Goal: Task Accomplishment & Management: Complete application form

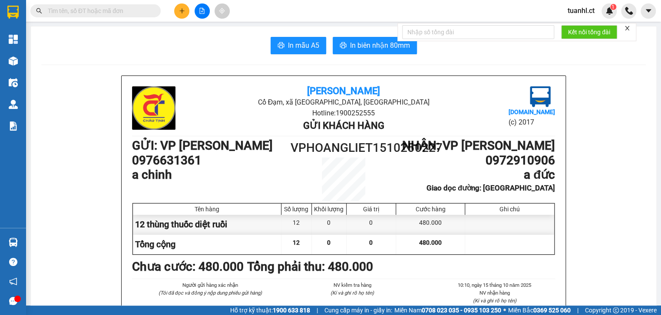
scroll to position [139, 0]
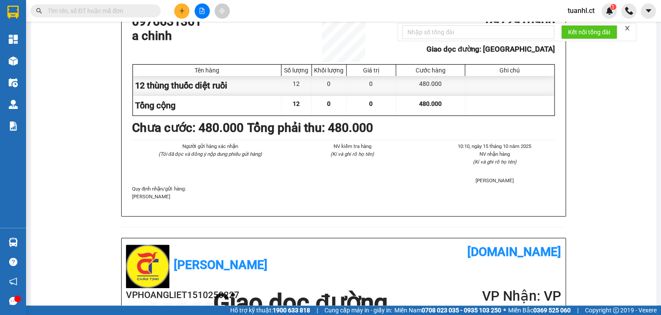
click at [184, 12] on icon "plus" at bounding box center [182, 11] width 6 height 6
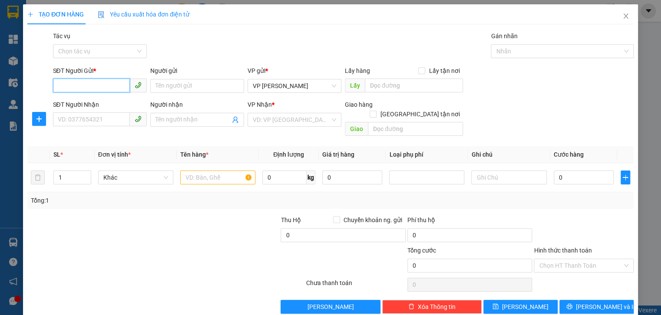
click at [82, 88] on input "SĐT Người Gửi *" at bounding box center [91, 86] width 77 height 14
type input "0948162119"
click at [91, 116] on input "SĐT Người Nhận" at bounding box center [91, 120] width 77 height 14
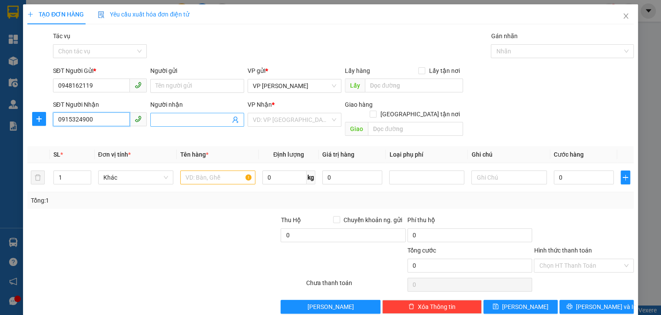
type input "0915324900"
click at [203, 120] on input "Người nhận" at bounding box center [193, 120] width 75 height 10
type input "A MÃO"
click at [309, 119] on input "search" at bounding box center [291, 119] width 77 height 13
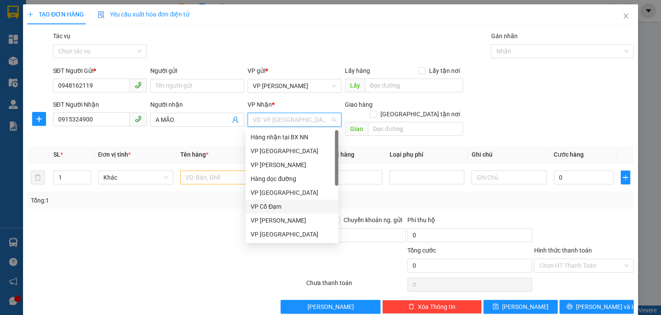
click at [285, 203] on div "VP Cổ Đạm" at bounding box center [292, 207] width 83 height 10
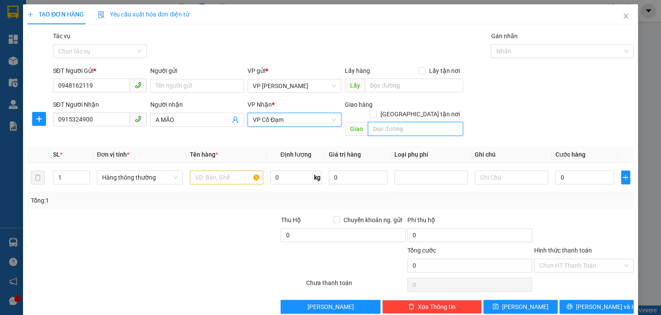
click at [397, 122] on input "text" at bounding box center [415, 129] width 95 height 14
type input "XUÂN LIÊN"
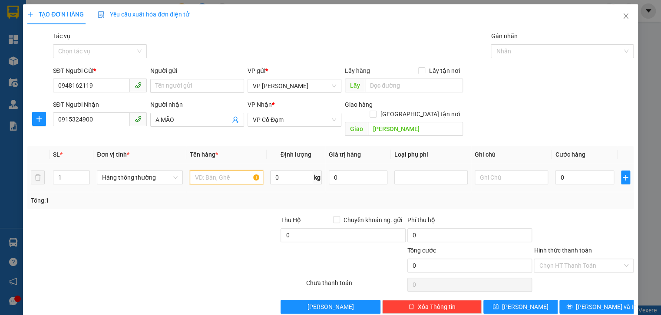
click at [239, 171] on input "text" at bounding box center [226, 178] width 73 height 14
type input "MẪU"
click at [567, 171] on input "0" at bounding box center [584, 178] width 59 height 14
type input "3"
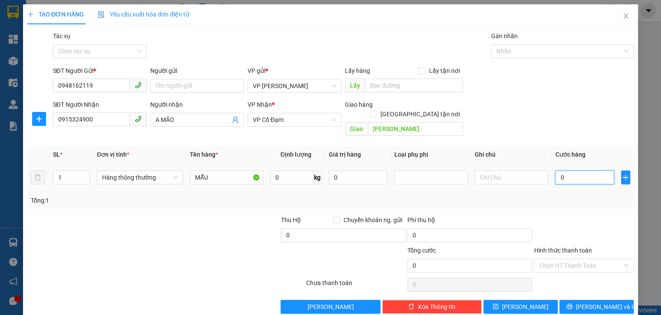
type input "3"
type input "30"
type input "30.000"
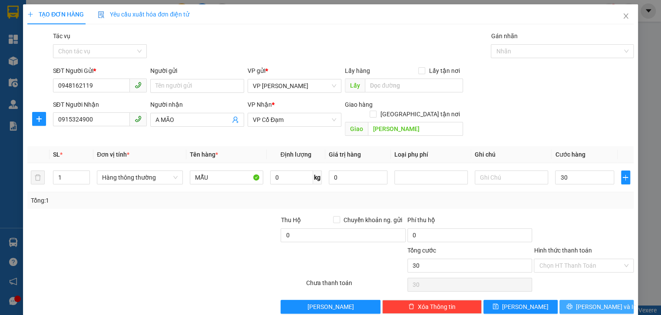
type input "30.000"
click at [579, 300] on button "[PERSON_NAME] và In" at bounding box center [597, 307] width 74 height 14
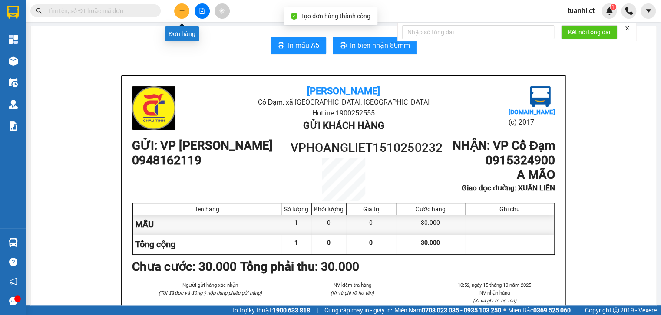
click at [183, 12] on icon "plus" at bounding box center [182, 11] width 6 height 6
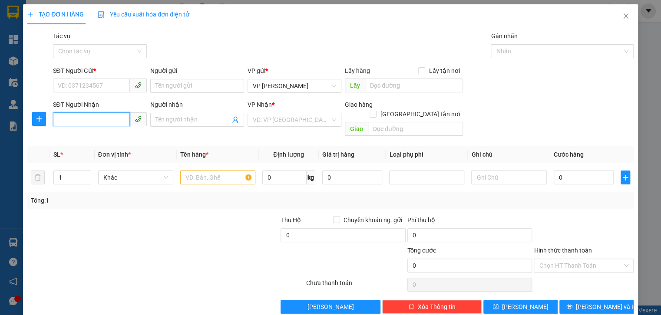
click at [96, 120] on input "SĐT Người Nhận" at bounding box center [91, 120] width 77 height 14
type input "0984014163"
click at [173, 115] on input "Người nhận" at bounding box center [193, 120] width 75 height 10
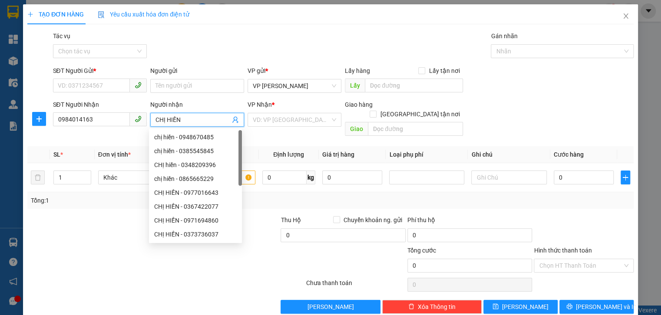
type input "CHỊ HIỀN"
click at [86, 77] on div "SĐT Người Gửi *" at bounding box center [100, 72] width 94 height 13
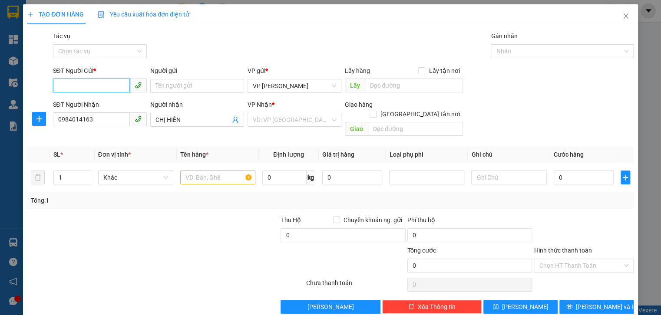
click at [81, 80] on input "SĐT Người Gửi *" at bounding box center [91, 86] width 77 height 14
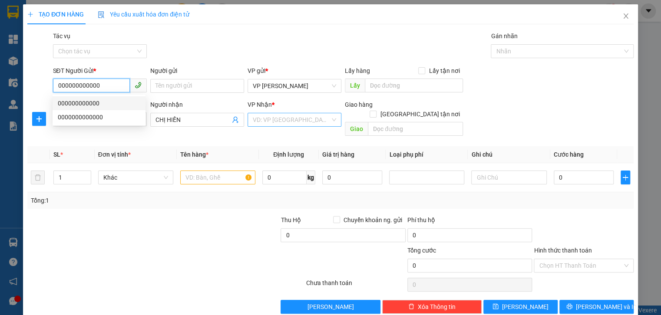
type input "000000000000"
click at [310, 125] on input "search" at bounding box center [291, 119] width 77 height 13
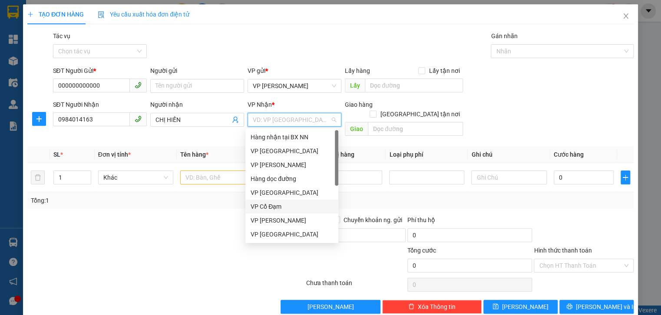
click at [282, 202] on div "VP Cổ Đạm" at bounding box center [292, 207] width 83 height 10
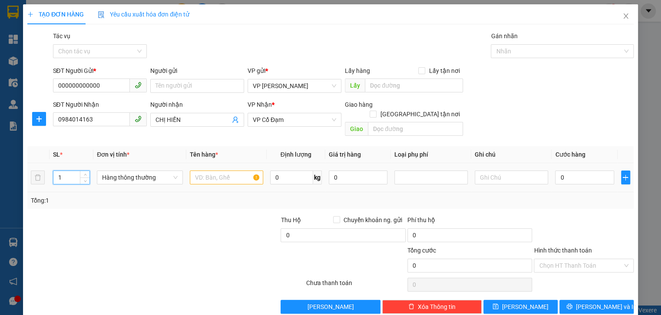
click at [63, 174] on input "1" at bounding box center [71, 177] width 36 height 13
type input "2"
click at [208, 171] on input "text" at bounding box center [226, 178] width 73 height 14
type input "HOA QUẢ"
click at [556, 171] on input "0" at bounding box center [584, 178] width 59 height 14
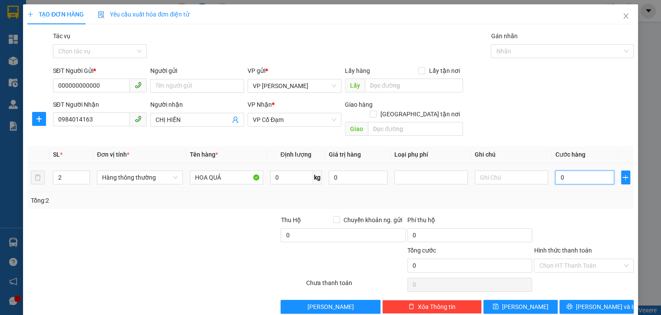
type input "8"
type input "80"
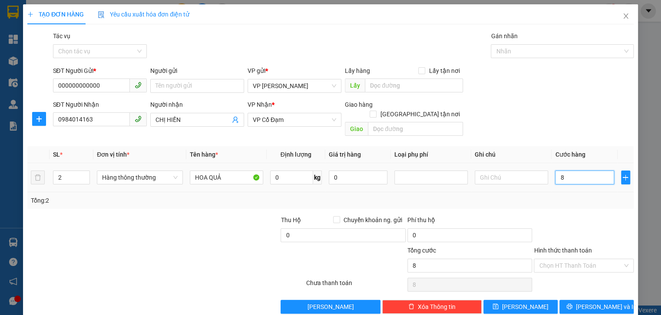
type input "80"
type input "80.000"
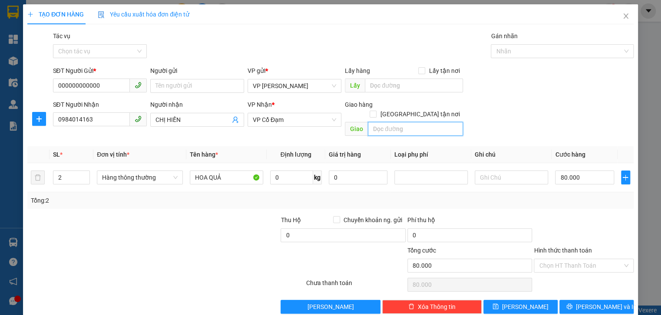
click at [388, 123] on input "text" at bounding box center [415, 129] width 95 height 14
type input "XUÂN GIANG"
click at [196, 87] on input "Người gửi" at bounding box center [197, 86] width 94 height 14
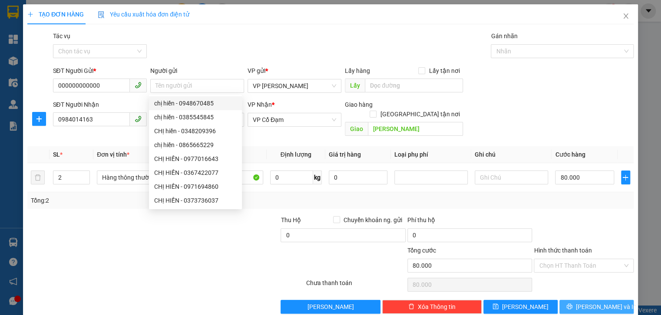
click at [602, 302] on span "[PERSON_NAME] và In" at bounding box center [606, 307] width 61 height 10
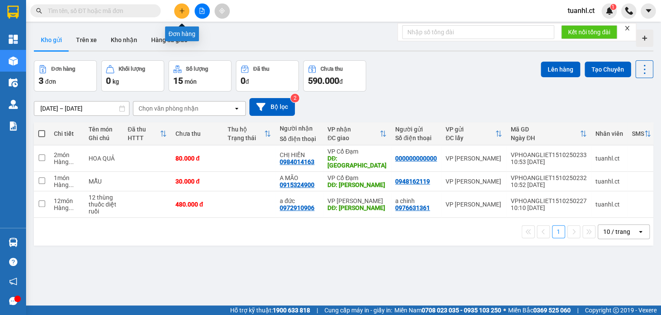
click at [185, 12] on icon "plus" at bounding box center [182, 11] width 6 height 6
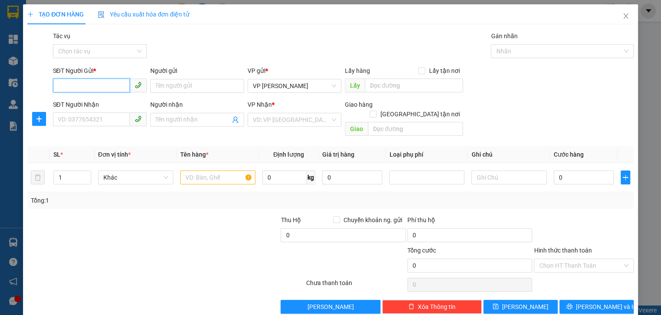
click at [80, 85] on input "SĐT Người Gửi *" at bounding box center [91, 86] width 77 height 14
type input "0866941486"
click at [91, 120] on input "SĐT Người Nhận" at bounding box center [91, 120] width 77 height 14
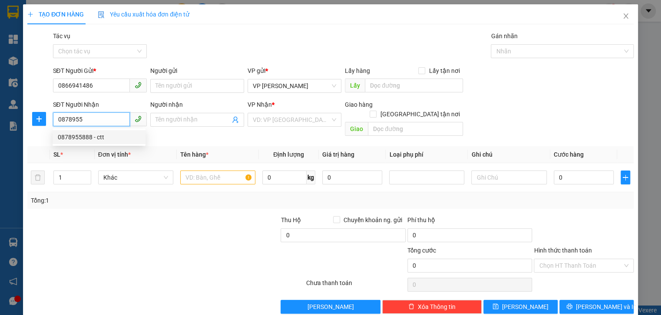
click at [87, 133] on div "0878955888 - ctt" at bounding box center [99, 138] width 83 height 10
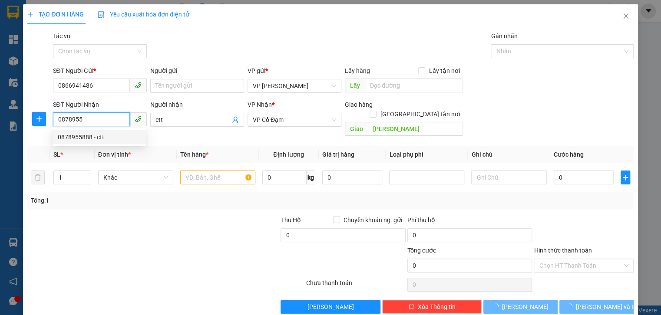
type input "0878955888"
type input "ctt"
type input "XUÂN THÀNH"
type input "40.000"
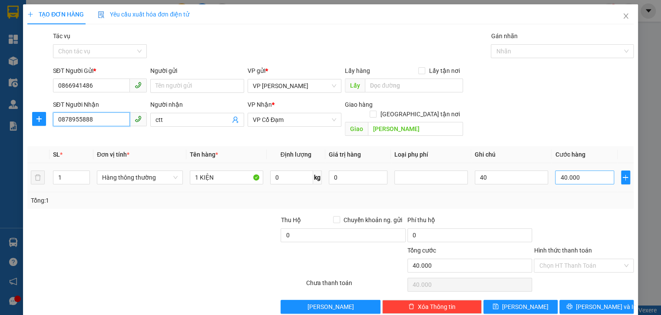
type input "0878955888"
click at [579, 171] on input "40.000" at bounding box center [584, 178] width 59 height 14
type input "0"
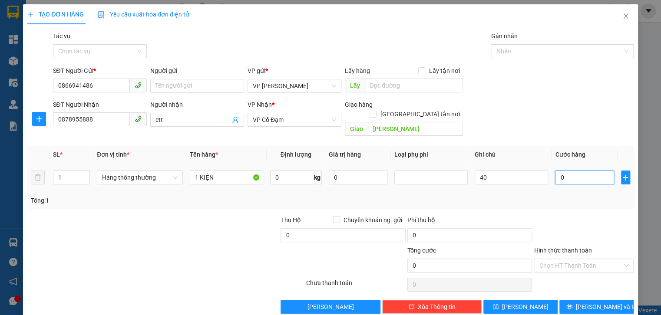
type input "5"
type input "05"
type input "50"
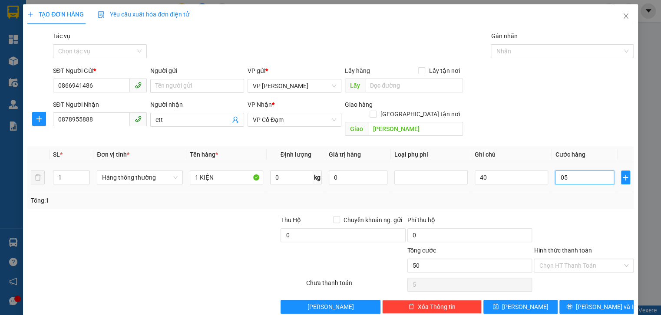
type input "050"
type input "5"
type input "05"
type input "0"
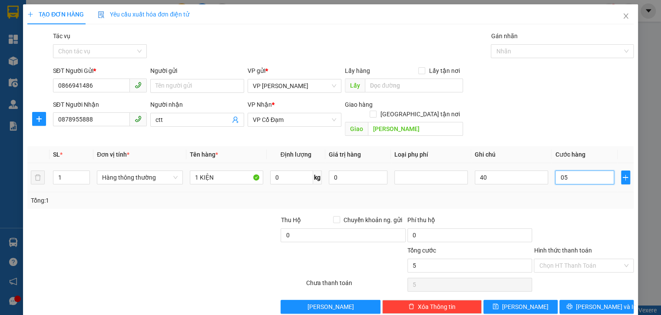
type input "0"
click at [556, 172] on input "0" at bounding box center [584, 178] width 59 height 14
type input "50"
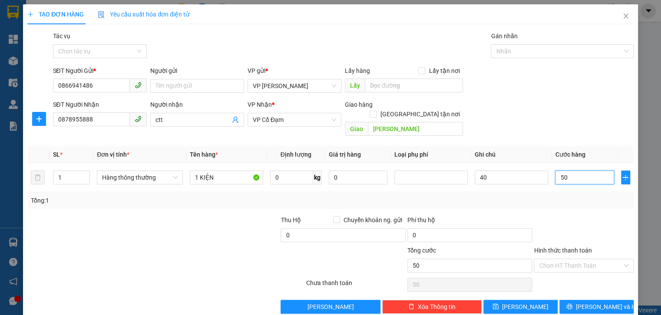
type input "50"
type input "50.000"
click at [568, 197] on div "Tổng: 1" at bounding box center [330, 200] width 606 height 17
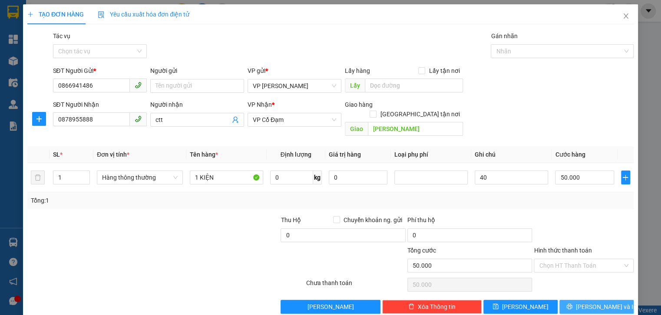
click at [597, 302] on span "[PERSON_NAME] và In" at bounding box center [606, 307] width 61 height 10
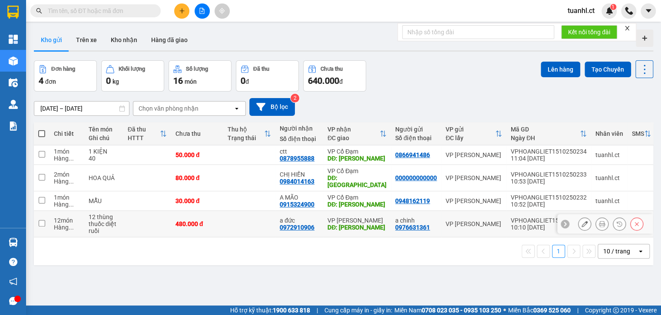
click at [80, 217] on div "12 món" at bounding box center [67, 220] width 26 height 7
checkbox input "true"
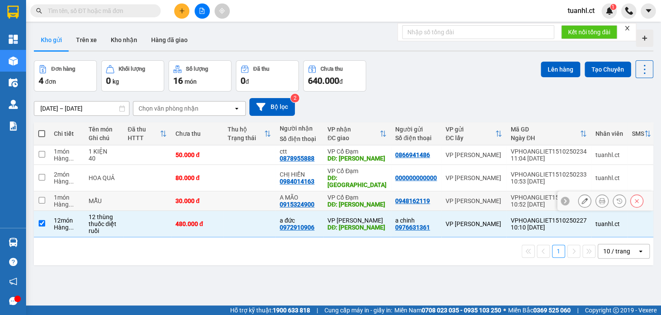
drag, startPoint x: 82, startPoint y: 188, endPoint x: 94, endPoint y: 171, distance: 20.9
click at [82, 192] on td "1 món Hàng ..." at bounding box center [67, 202] width 35 height 20
checkbox input "true"
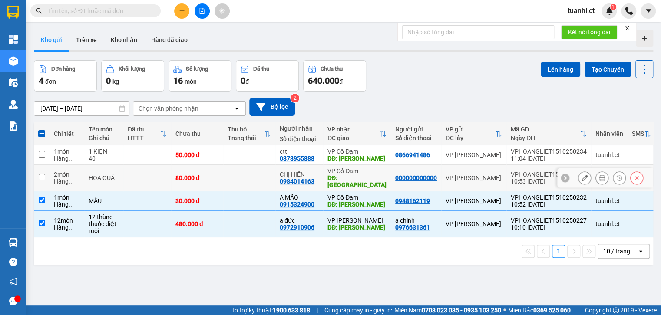
click at [94, 175] on div "HOA QUẢ" at bounding box center [104, 178] width 30 height 7
checkbox input "true"
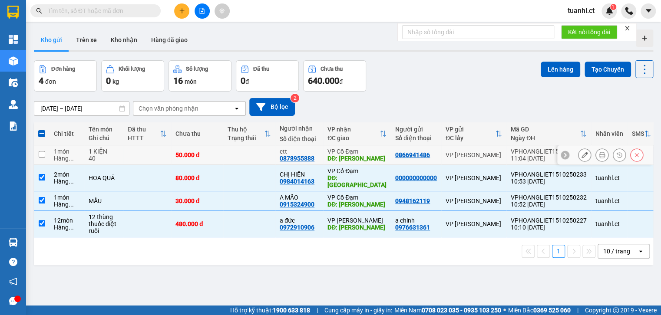
click at [120, 153] on td "1 KIỆN 40" at bounding box center [103, 156] width 39 height 20
checkbox input "true"
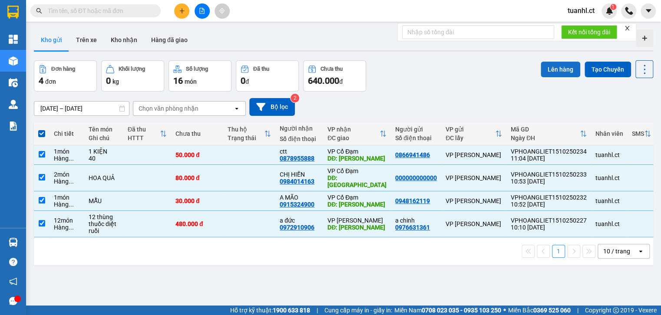
click at [550, 70] on button "Lên hàng" at bounding box center [561, 70] width 40 height 16
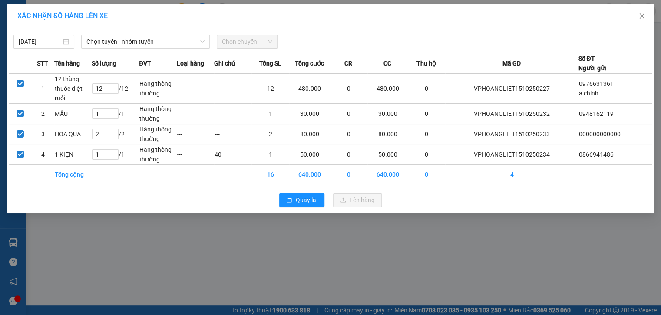
click at [241, 42] on span "Chọn chuyến" at bounding box center [247, 41] width 50 height 13
click at [199, 42] on span "Chọn tuyến - nhóm tuyến" at bounding box center [145, 41] width 118 height 13
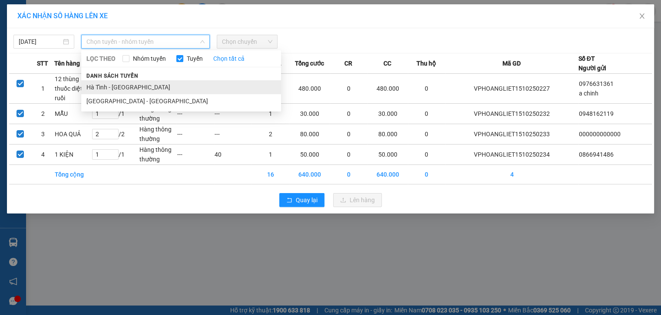
click at [156, 89] on li "Hà Tĩnh - Hà Nội" at bounding box center [181, 87] width 200 height 14
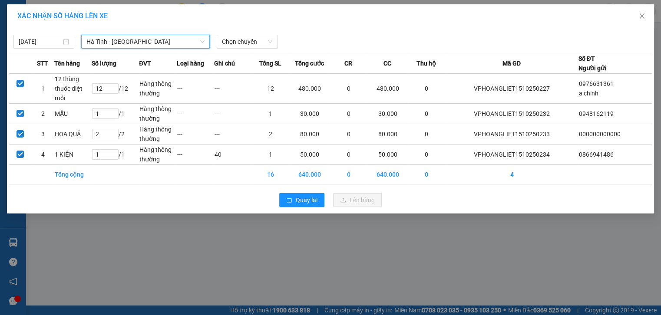
click at [178, 43] on span "Hà Tĩnh - Hà Nội" at bounding box center [145, 41] width 118 height 13
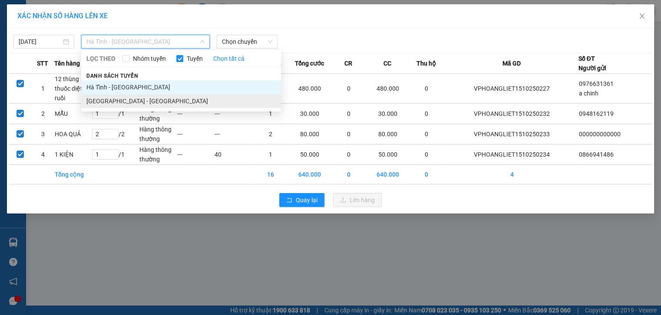
click at [142, 105] on li "Hà Nội - Hà Tĩnh" at bounding box center [181, 101] width 200 height 14
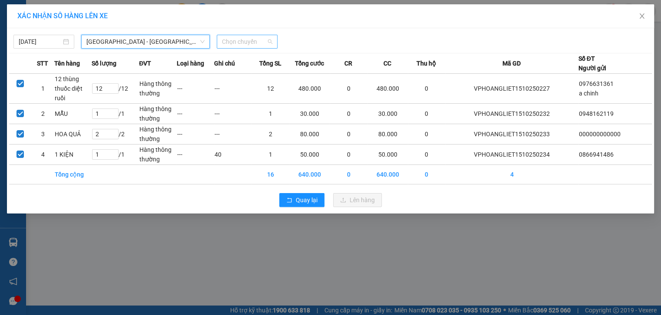
click at [270, 40] on span "Chọn chuyến" at bounding box center [247, 41] width 50 height 13
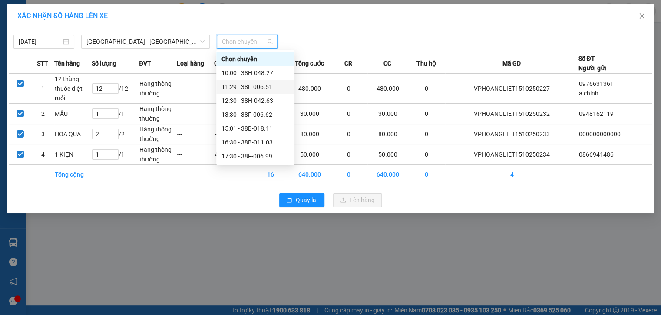
click at [257, 91] on div "11:29 - 38F-006.51" at bounding box center [256, 87] width 68 height 10
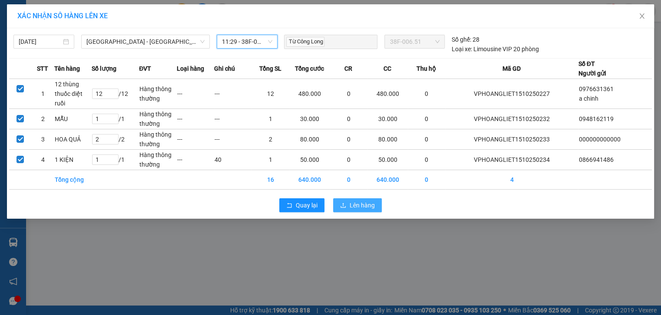
click at [346, 205] on button "Lên hàng" at bounding box center [357, 206] width 49 height 14
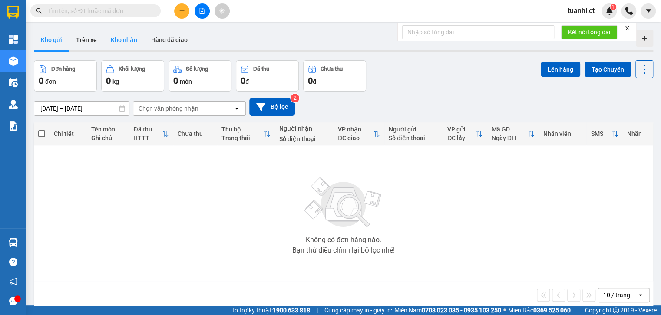
click at [126, 43] on button "Kho nhận" at bounding box center [124, 40] width 40 height 21
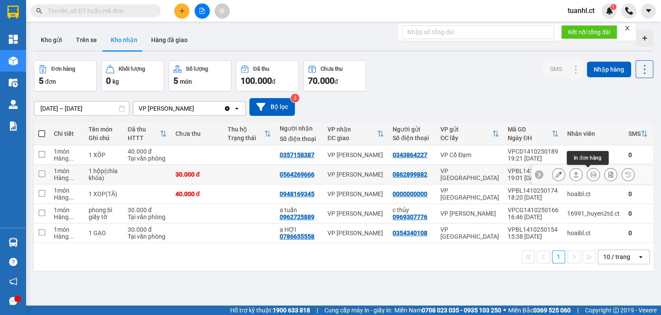
click at [591, 174] on icon at bounding box center [594, 175] width 6 height 6
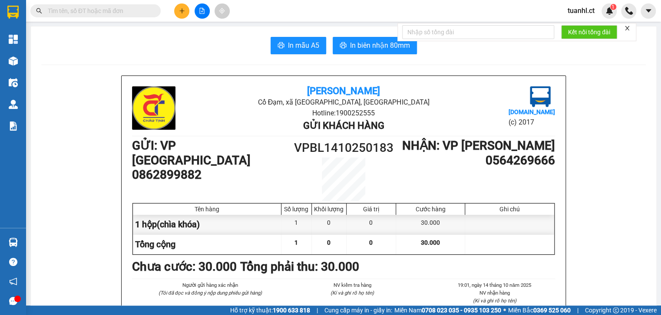
click at [304, 48] on span "In mẫu A5" at bounding box center [303, 45] width 31 height 11
click at [182, 8] on icon "plus" at bounding box center [182, 11] width 6 height 6
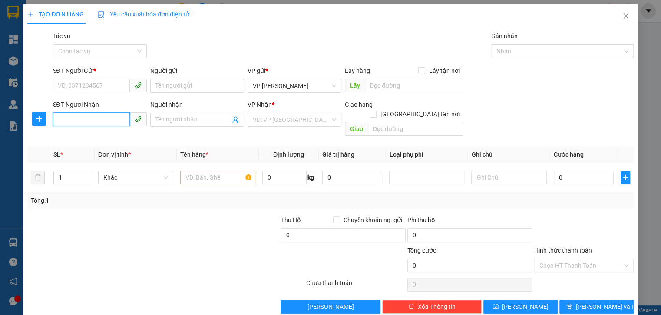
click at [81, 121] on input "SĐT Người Nhận" at bounding box center [91, 120] width 77 height 14
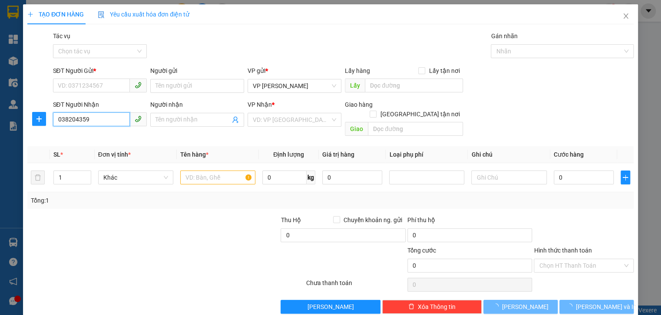
type input "0382043595"
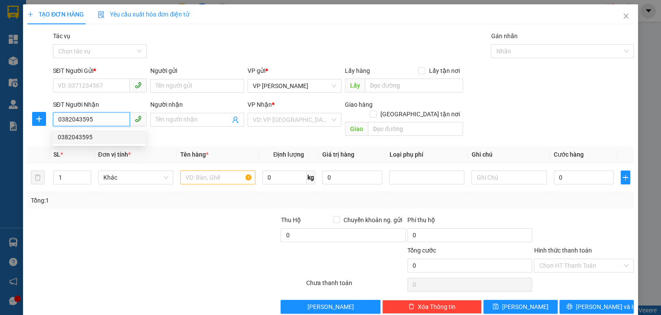
click at [80, 141] on div "0382043595" at bounding box center [99, 138] width 83 height 10
type input "xuân song"
type input "250.000"
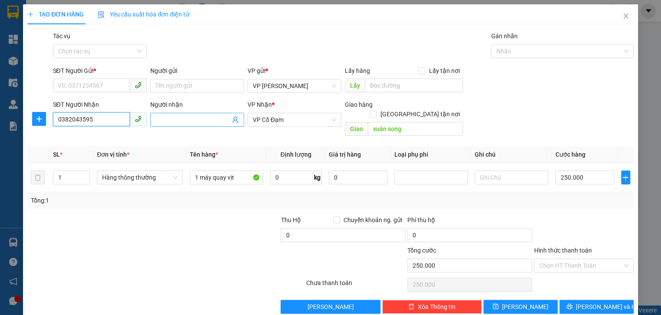
type input "0382043595"
click at [186, 122] on input "Người nhận" at bounding box center [193, 120] width 75 height 10
type input "K"
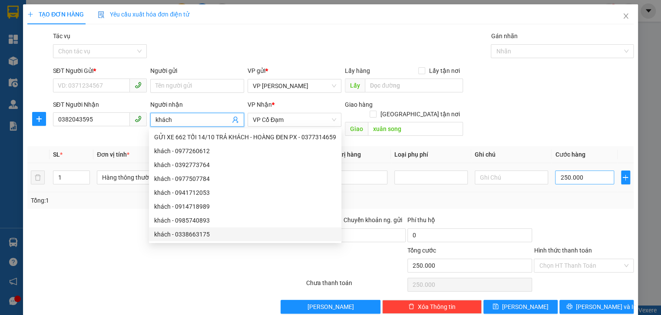
type input "khách"
click at [580, 172] on input "250.000" at bounding box center [584, 178] width 59 height 14
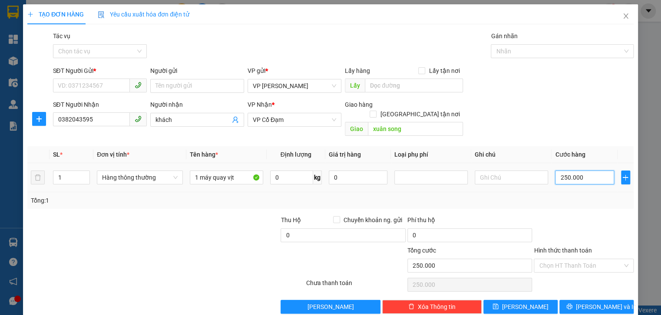
type input "0"
click at [556, 171] on input "0" at bounding box center [584, 178] width 59 height 14
type input "20"
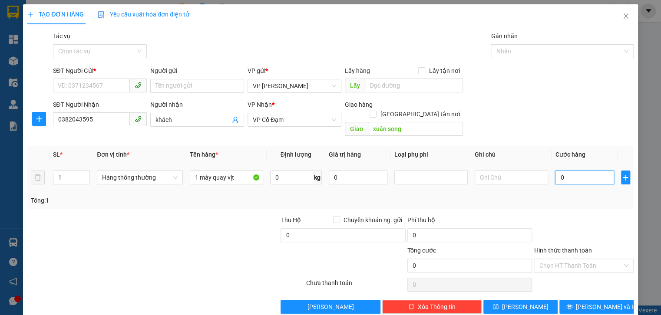
type input "20"
type input "0"
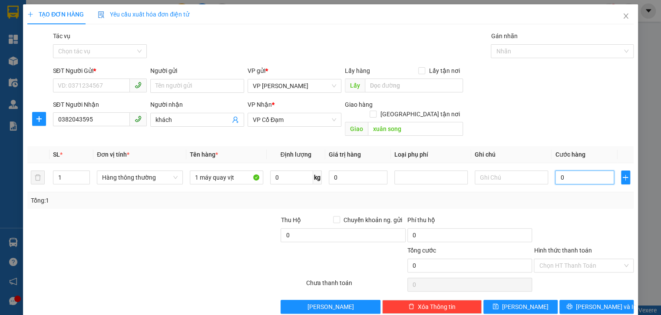
type input "50"
type input "0"
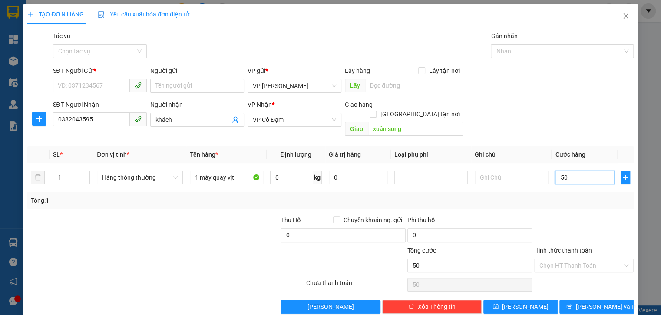
type input "0"
type input "40"
type input "40.000"
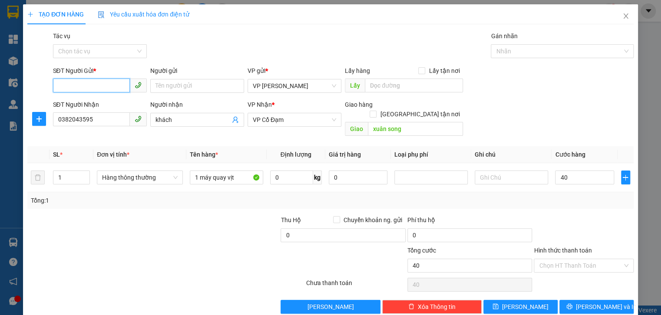
type input "40.000"
click at [82, 83] on input "SĐT Người Gửi *" at bounding box center [91, 86] width 77 height 14
type input "0000000000"
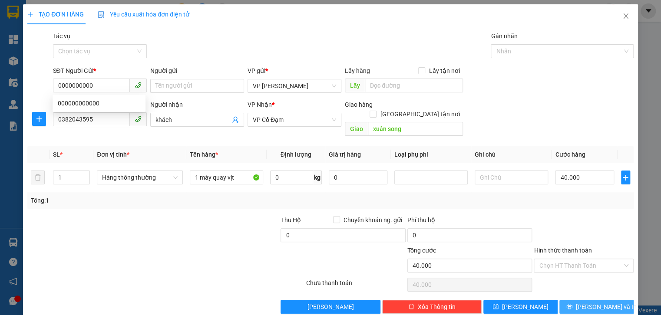
click at [571, 300] on button "[PERSON_NAME] và In" at bounding box center [597, 307] width 74 height 14
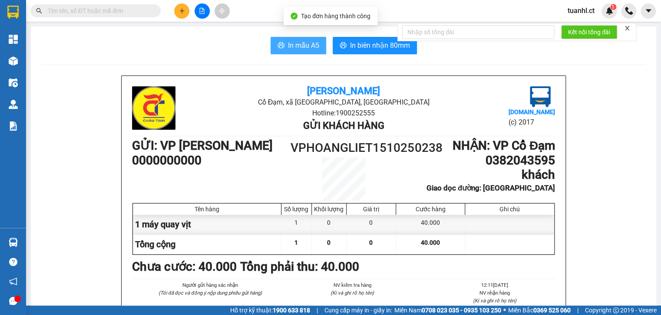
click at [303, 44] on span "In mẫu A5" at bounding box center [303, 45] width 31 height 11
click at [304, 40] on span "In mẫu A5" at bounding box center [303, 45] width 31 height 11
click at [307, 45] on span "In mẫu A5" at bounding box center [303, 45] width 31 height 11
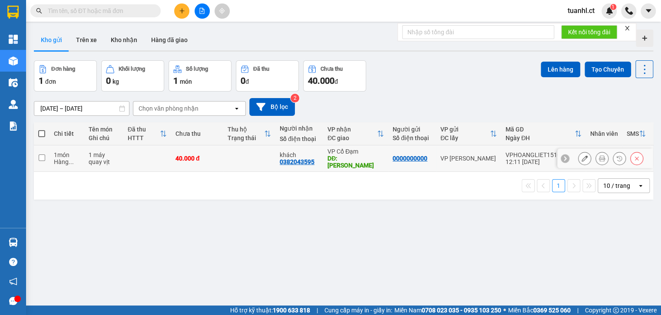
click at [579, 155] on button at bounding box center [585, 158] width 12 height 15
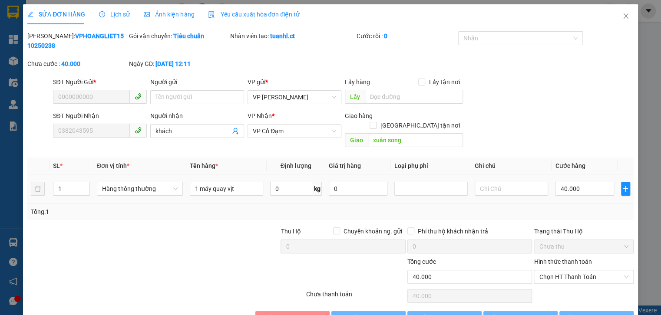
type input "0000000000"
type input "0382043595"
type input "khách"
type input "xuân song"
type input "0"
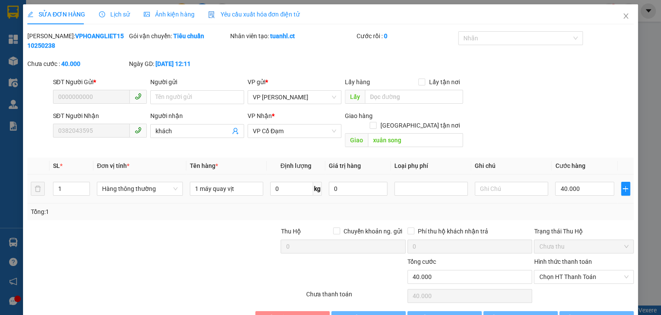
type input "40.000"
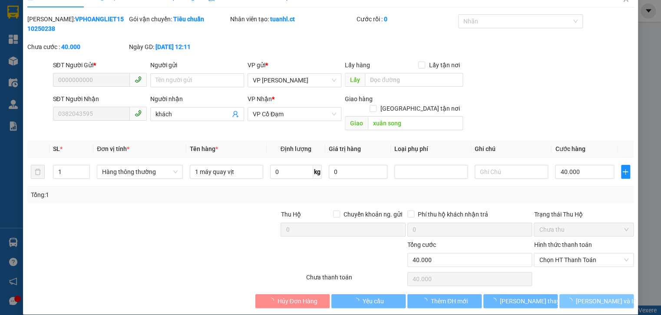
click at [574, 297] on icon "loading" at bounding box center [570, 301] width 8 height 8
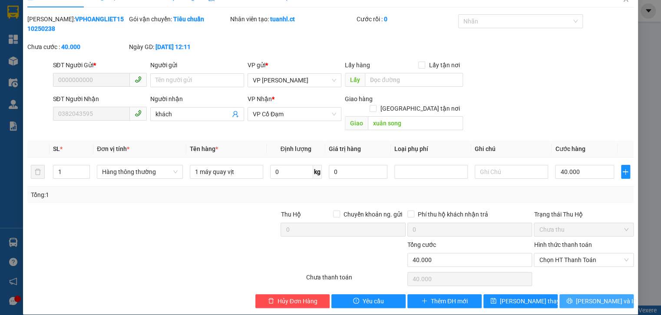
click at [604, 297] on span "[PERSON_NAME] và In" at bounding box center [606, 302] width 61 height 10
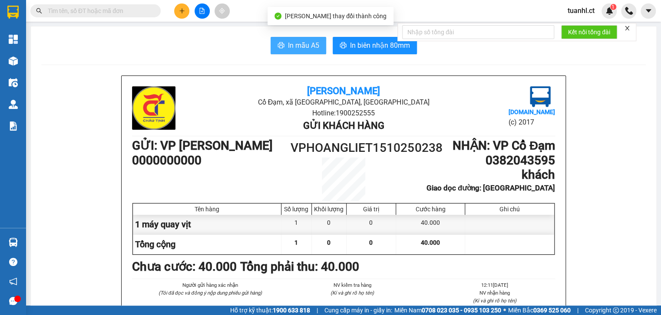
click at [305, 50] on span "In mẫu A5" at bounding box center [303, 45] width 31 height 11
click at [296, 41] on span "In mẫu A5" at bounding box center [303, 45] width 31 height 11
click at [294, 41] on span "In mẫu A5" at bounding box center [303, 45] width 31 height 11
